Goal: Complete application form: Complete application form

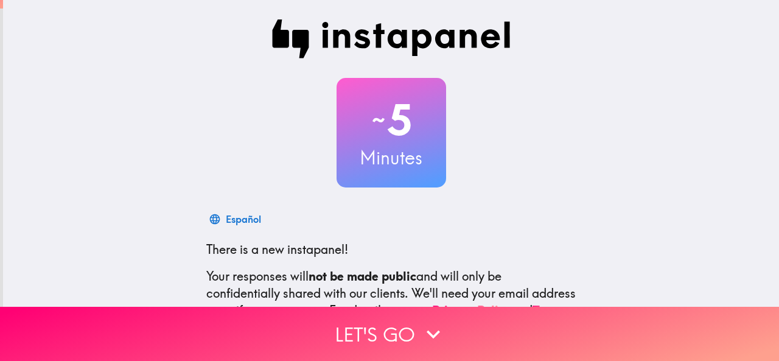
scroll to position [145, 0]
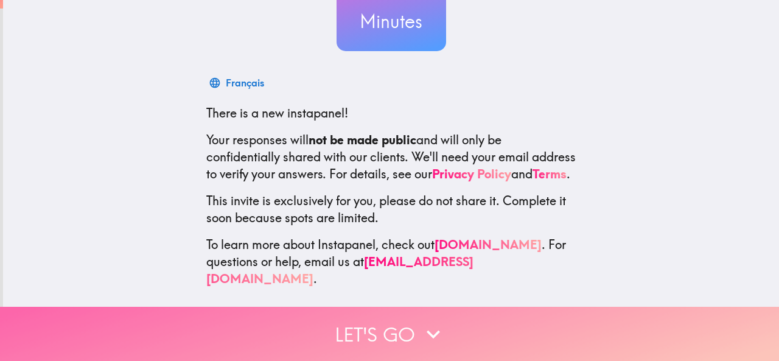
click at [420, 323] on icon "button" at bounding box center [433, 334] width 27 height 27
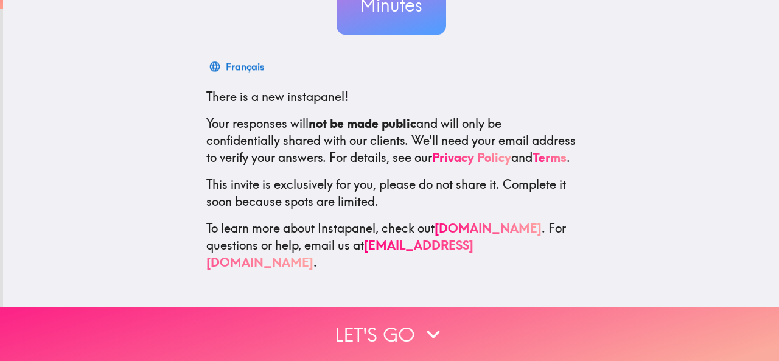
scroll to position [0, 0]
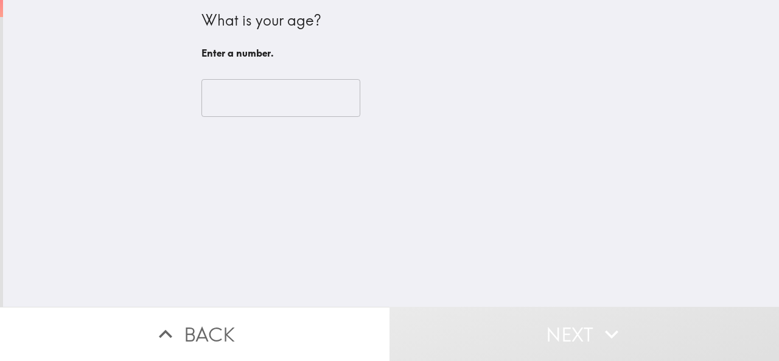
click at [254, 100] on input "number" at bounding box center [281, 98] width 159 height 38
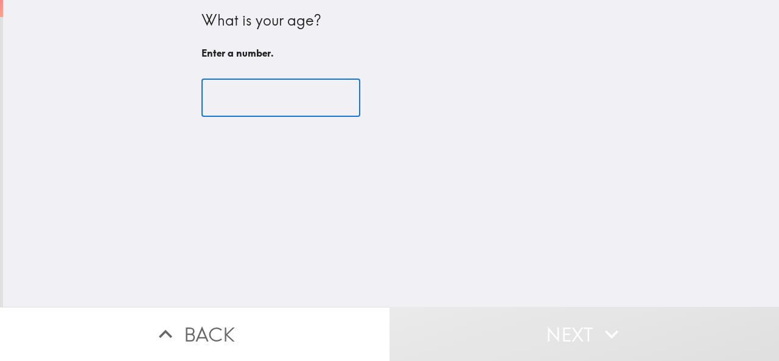
type input "6"
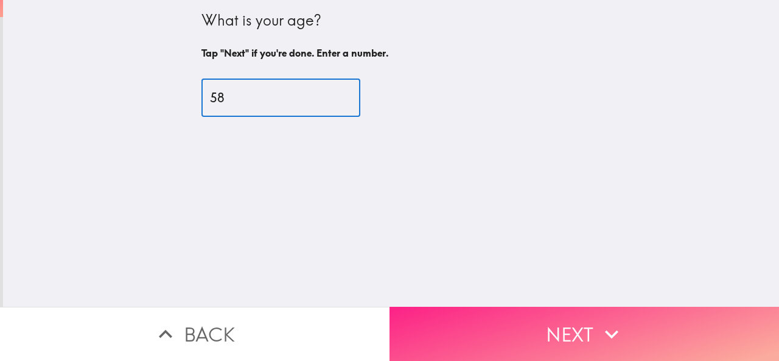
type input "58"
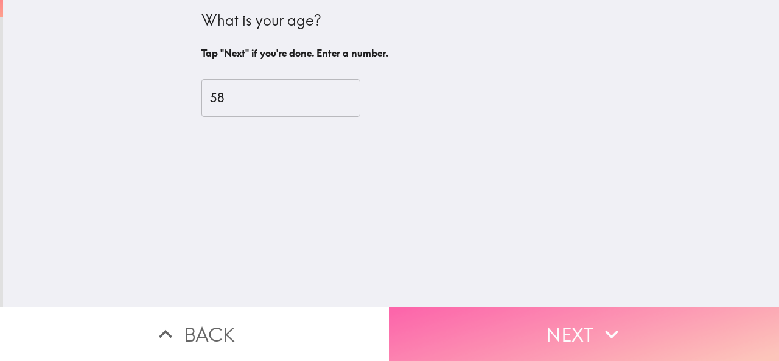
click at [547, 335] on button "Next" at bounding box center [585, 334] width 390 height 54
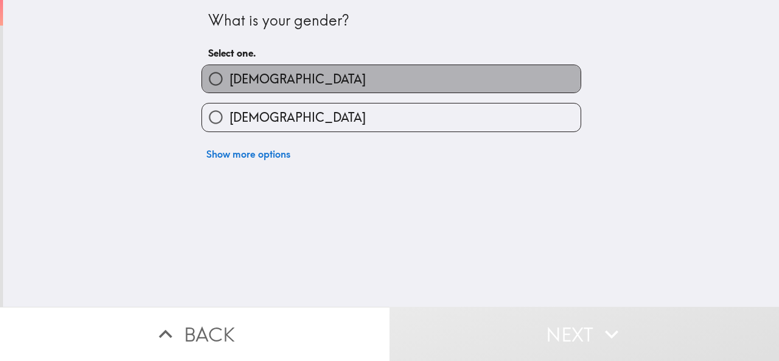
click at [296, 77] on label "[DEMOGRAPHIC_DATA]" at bounding box center [391, 78] width 379 height 27
click at [230, 77] on input "[DEMOGRAPHIC_DATA]" at bounding box center [215, 78] width 27 height 27
radio input "true"
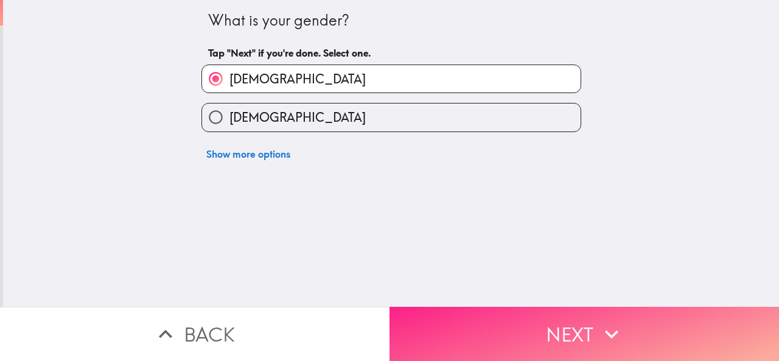
click at [634, 327] on button "Next" at bounding box center [585, 334] width 390 height 54
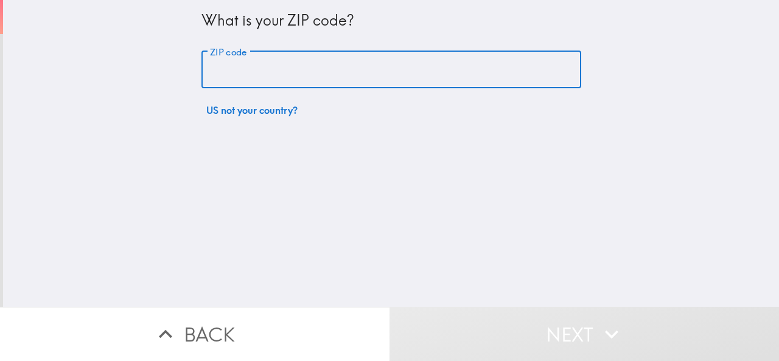
click at [316, 63] on input "ZIP code" at bounding box center [392, 70] width 380 height 38
click at [307, 69] on input "198101" at bounding box center [392, 70] width 380 height 38
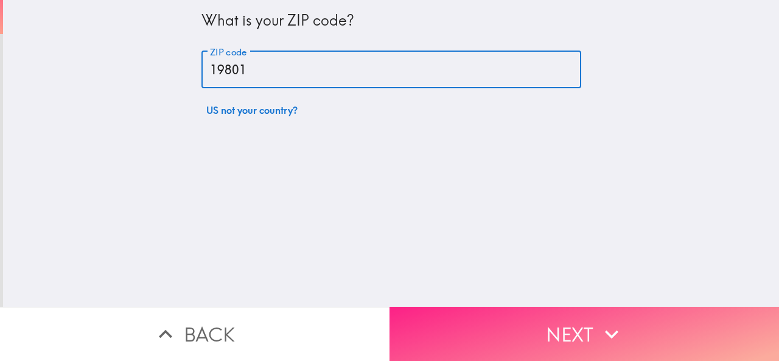
type input "19801"
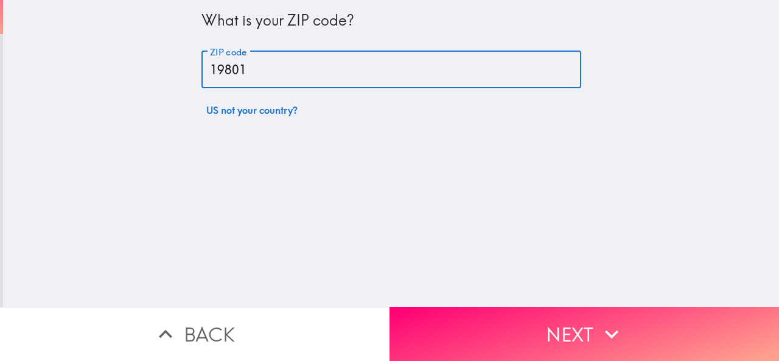
click at [518, 314] on button "Next" at bounding box center [585, 334] width 390 height 54
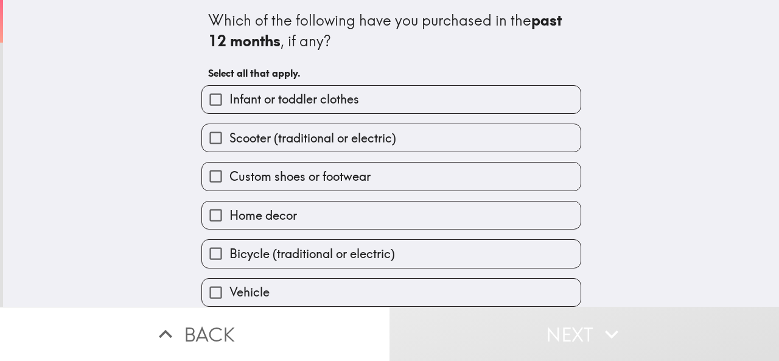
click at [302, 162] on div "Custom shoes or footwear" at bounding box center [387, 171] width 390 height 38
click at [320, 146] on span "Scooter (traditional or electric)" at bounding box center [313, 138] width 167 height 17
click at [230, 146] on input "Scooter (traditional or electric)" at bounding box center [215, 137] width 27 height 27
checkbox input "true"
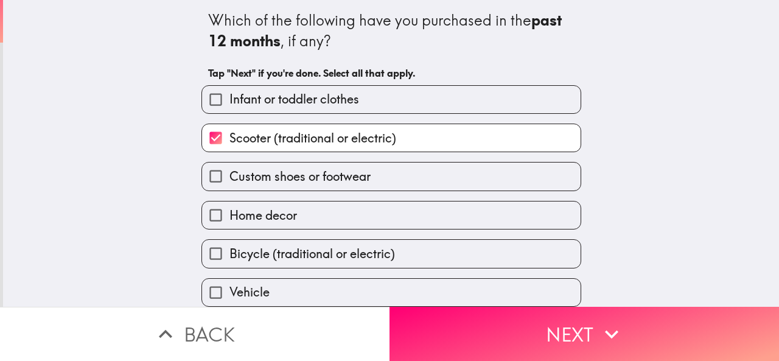
drag, startPoint x: 279, startPoint y: 209, endPoint x: 285, endPoint y: 205, distance: 6.9
click at [280, 210] on span "Home decor" at bounding box center [264, 215] width 68 height 17
click at [230, 210] on input "Home decor" at bounding box center [215, 215] width 27 height 27
checkbox input "true"
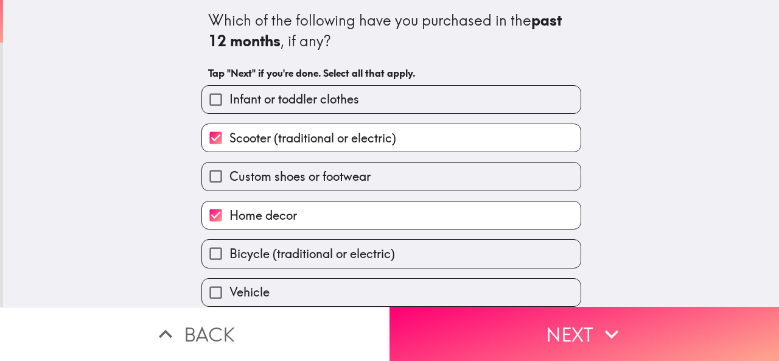
scroll to position [89, 0]
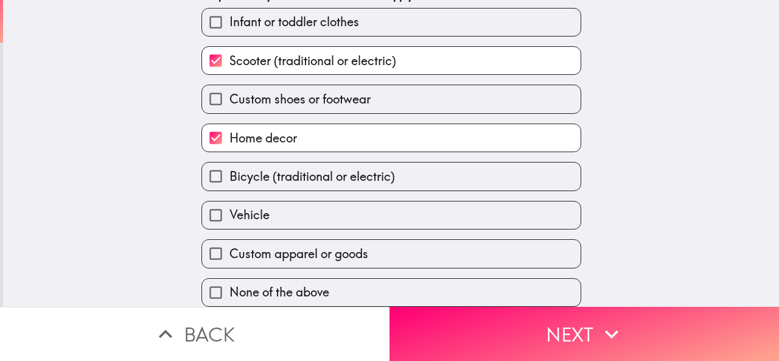
click at [287, 163] on label "Bicycle (traditional or electric)" at bounding box center [391, 176] width 379 height 27
click at [230, 163] on input "Bicycle (traditional or electric)" at bounding box center [215, 176] width 27 height 27
checkbox input "true"
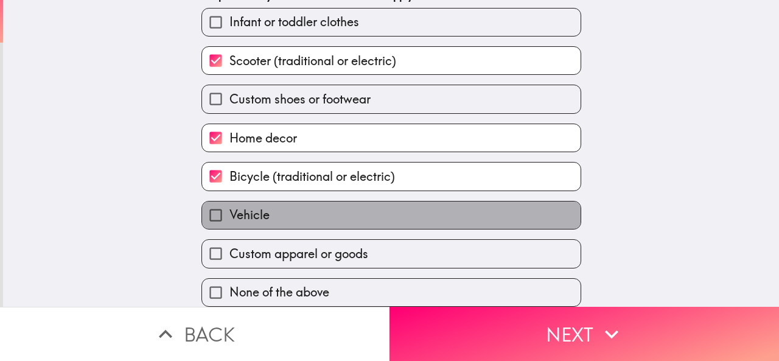
click at [317, 202] on label "Vehicle" at bounding box center [391, 215] width 379 height 27
click at [230, 202] on input "Vehicle" at bounding box center [215, 215] width 27 height 27
checkbox input "true"
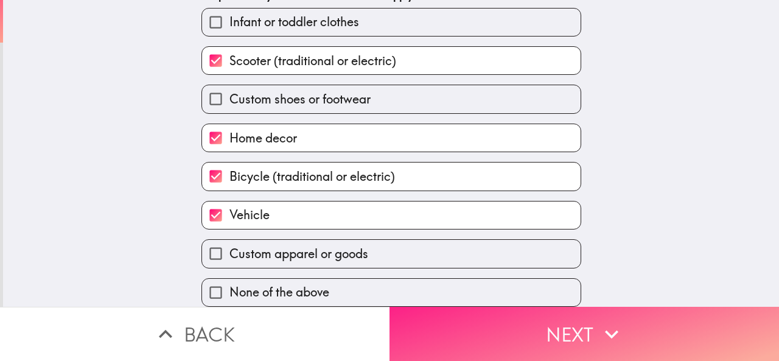
click at [524, 309] on button "Next" at bounding box center [585, 334] width 390 height 54
